Goal: Information Seeking & Learning: Learn about a topic

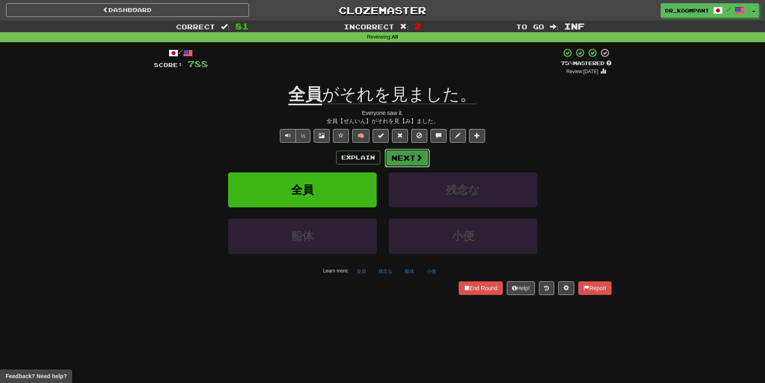
click at [421, 160] on span at bounding box center [419, 157] width 7 height 7
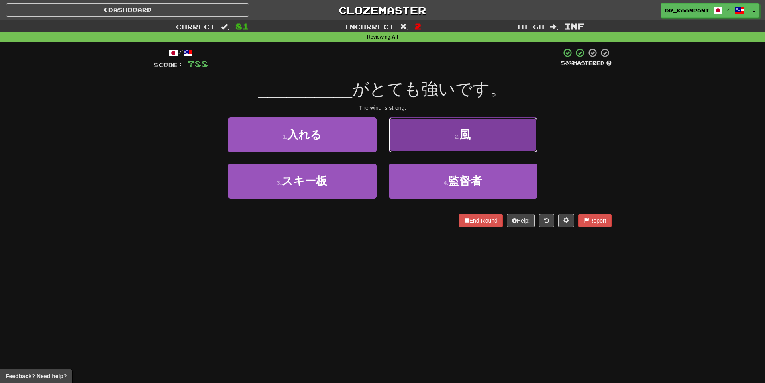
click at [440, 135] on button "2 . 風" at bounding box center [463, 134] width 149 height 35
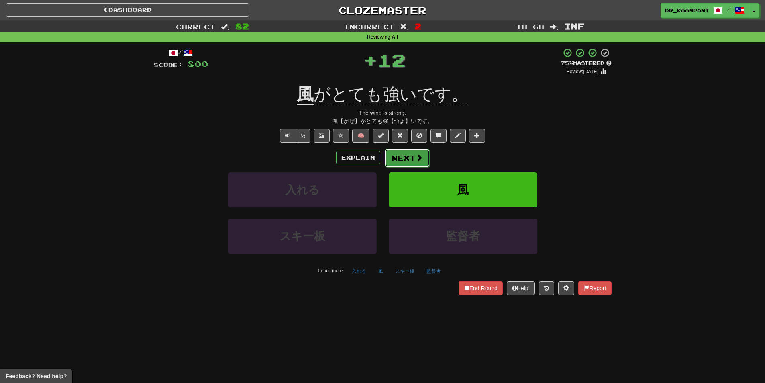
click at [413, 160] on button "Next" at bounding box center [407, 158] width 45 height 18
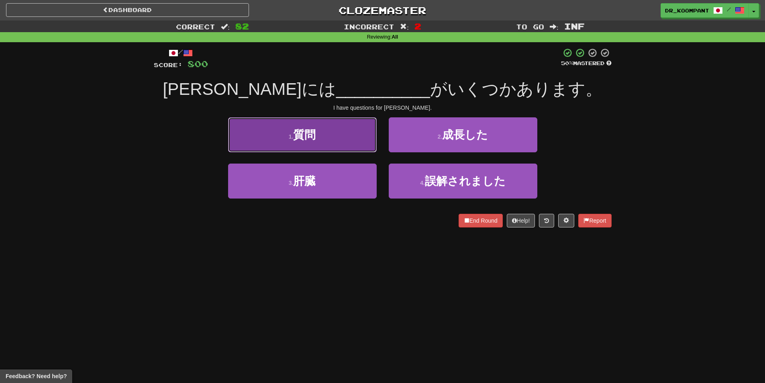
click at [329, 138] on button "1 . 質問" at bounding box center [302, 134] width 149 height 35
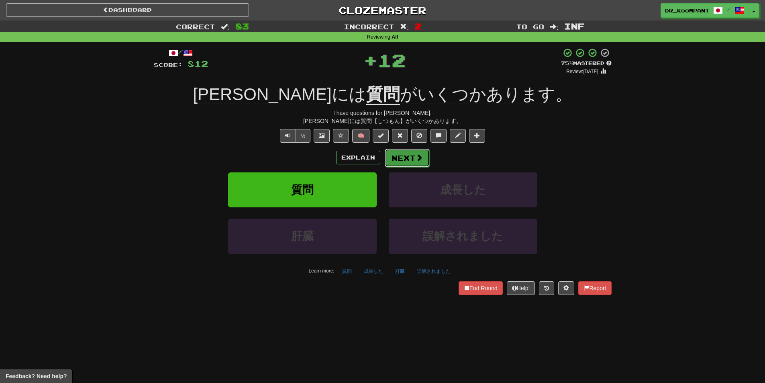
click at [414, 155] on button "Next" at bounding box center [407, 158] width 45 height 18
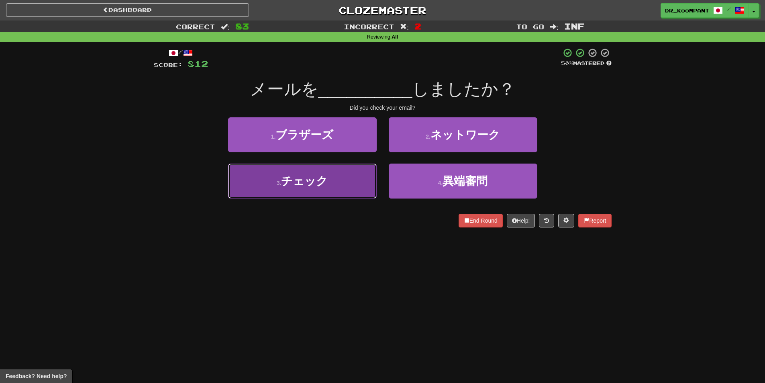
click at [321, 172] on button "3 . チェック" at bounding box center [302, 180] width 149 height 35
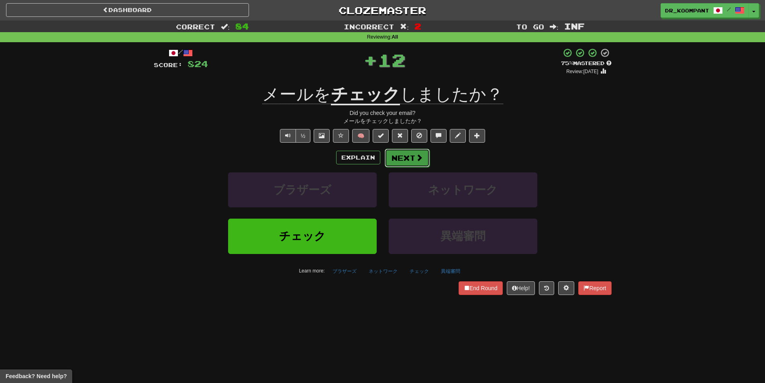
click at [412, 156] on button "Next" at bounding box center [407, 158] width 45 height 18
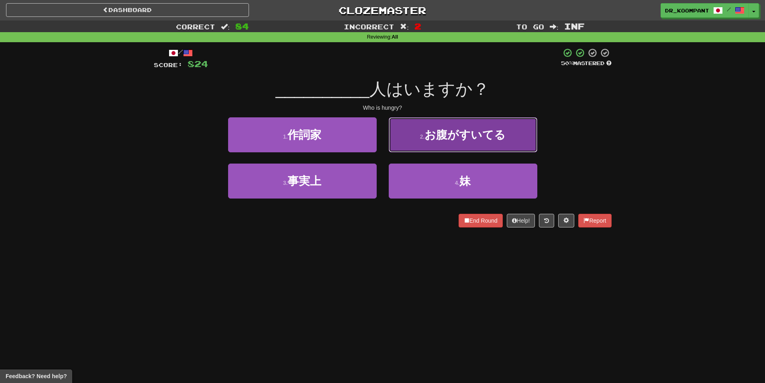
click at [414, 131] on button "2 . お腹がすいてる" at bounding box center [463, 134] width 149 height 35
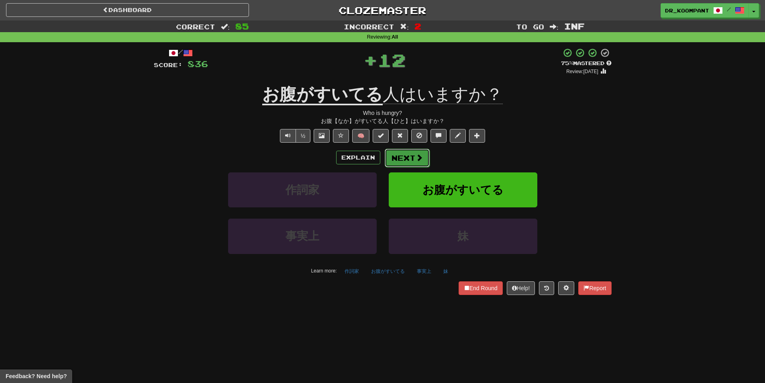
click at [403, 156] on button "Next" at bounding box center [407, 158] width 45 height 18
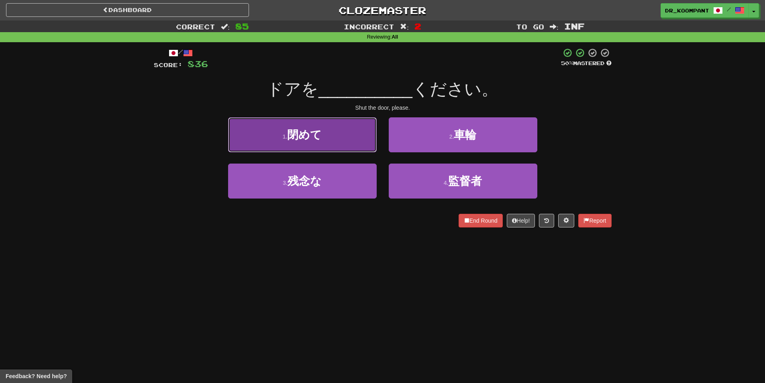
click at [318, 147] on button "1 . 閉めて" at bounding box center [302, 134] width 149 height 35
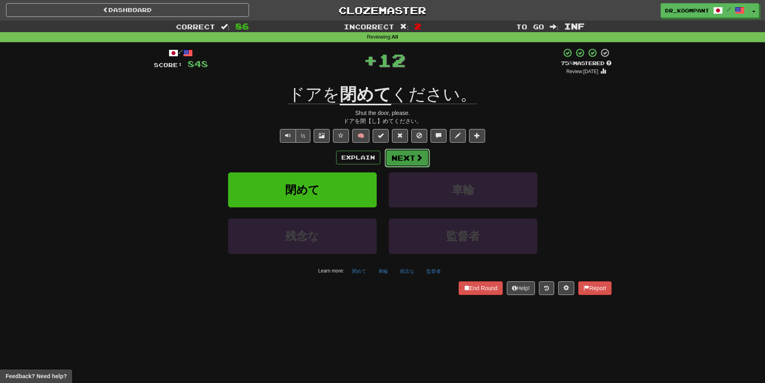
click at [403, 153] on button "Next" at bounding box center [407, 158] width 45 height 18
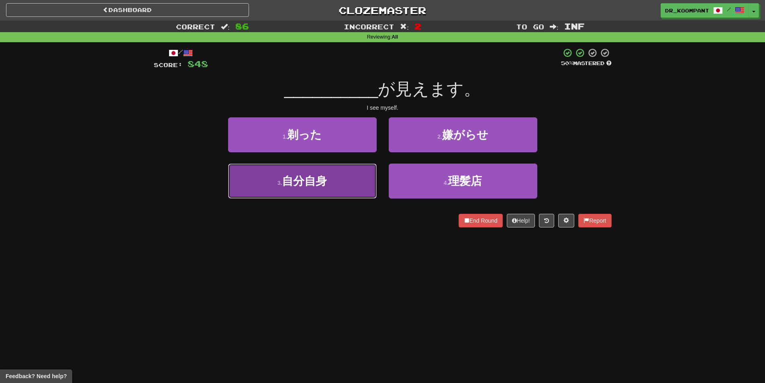
click at [326, 178] on span "自分自身" at bounding box center [304, 181] width 45 height 12
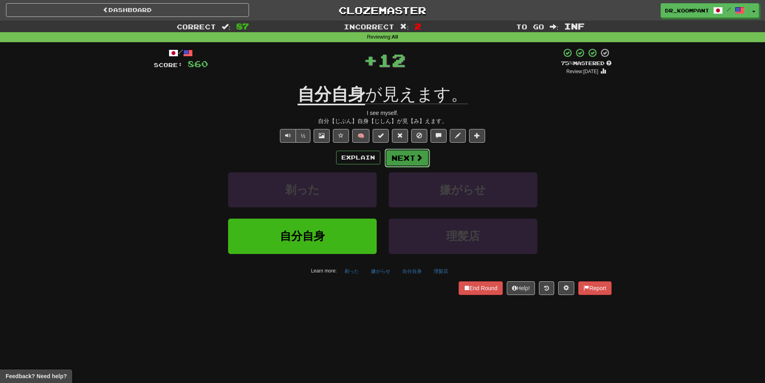
click at [405, 159] on button "Next" at bounding box center [407, 158] width 45 height 18
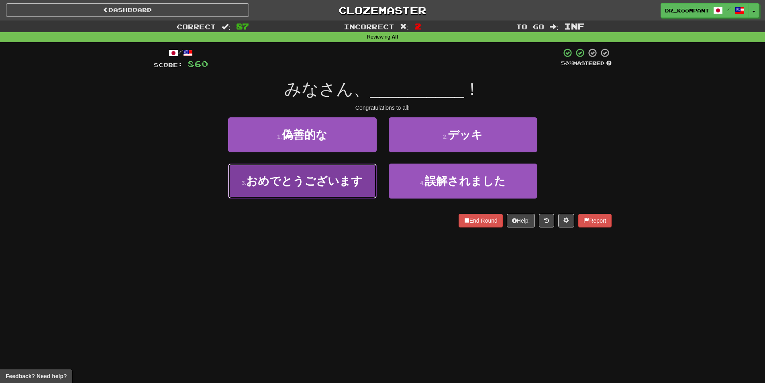
click at [355, 179] on span "おめでとうございます" at bounding box center [304, 181] width 116 height 12
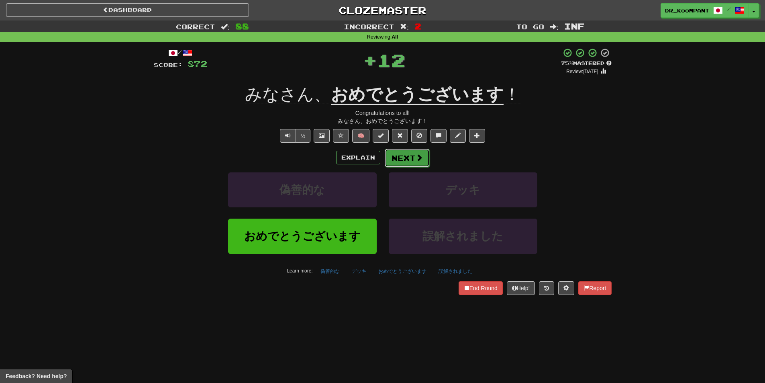
click at [407, 156] on button "Next" at bounding box center [407, 158] width 45 height 18
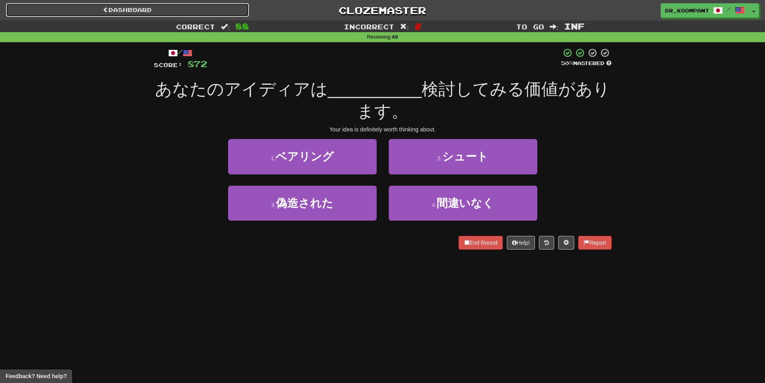
click at [174, 12] on link "Dashboard" at bounding box center [127, 10] width 243 height 14
